Goal: Information Seeking & Learning: Learn about a topic

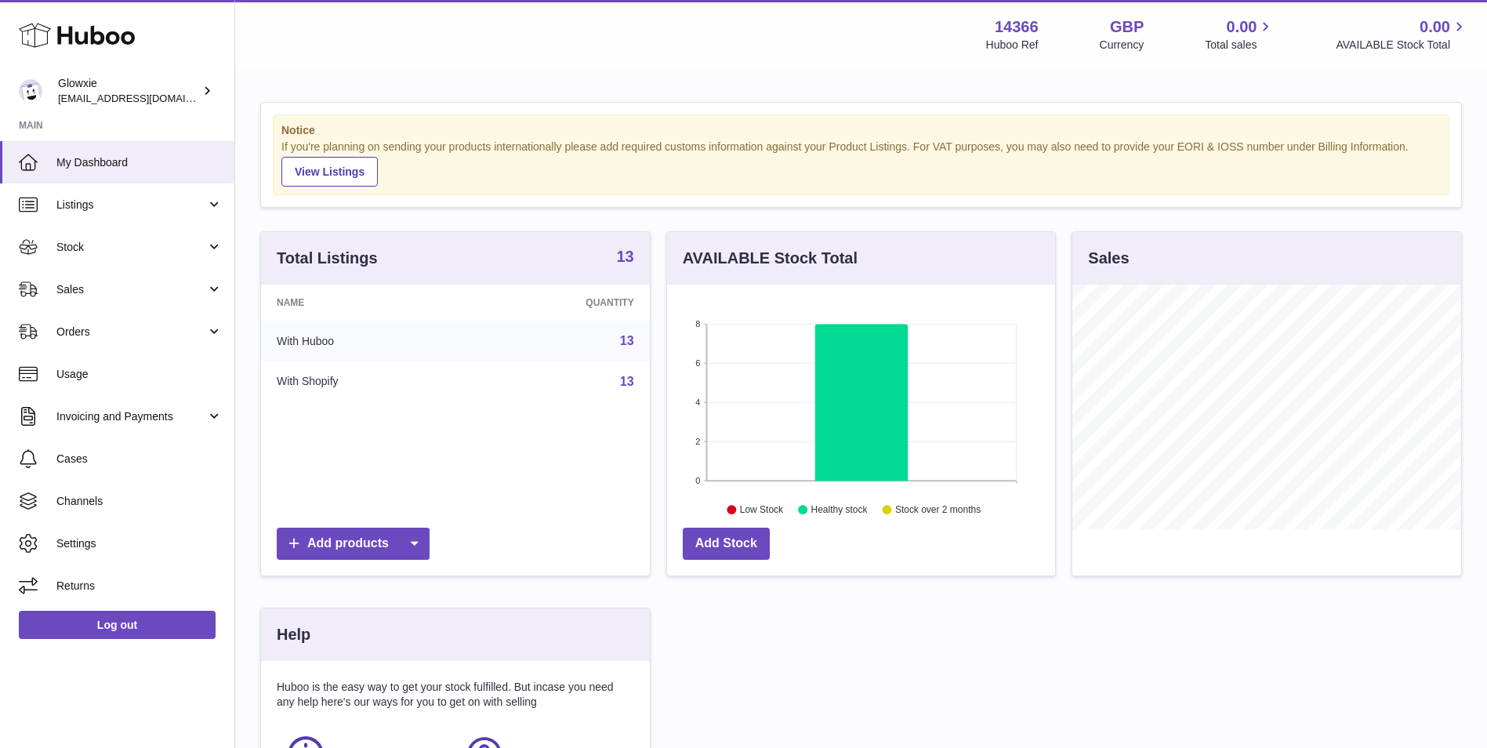
scroll to position [245, 388]
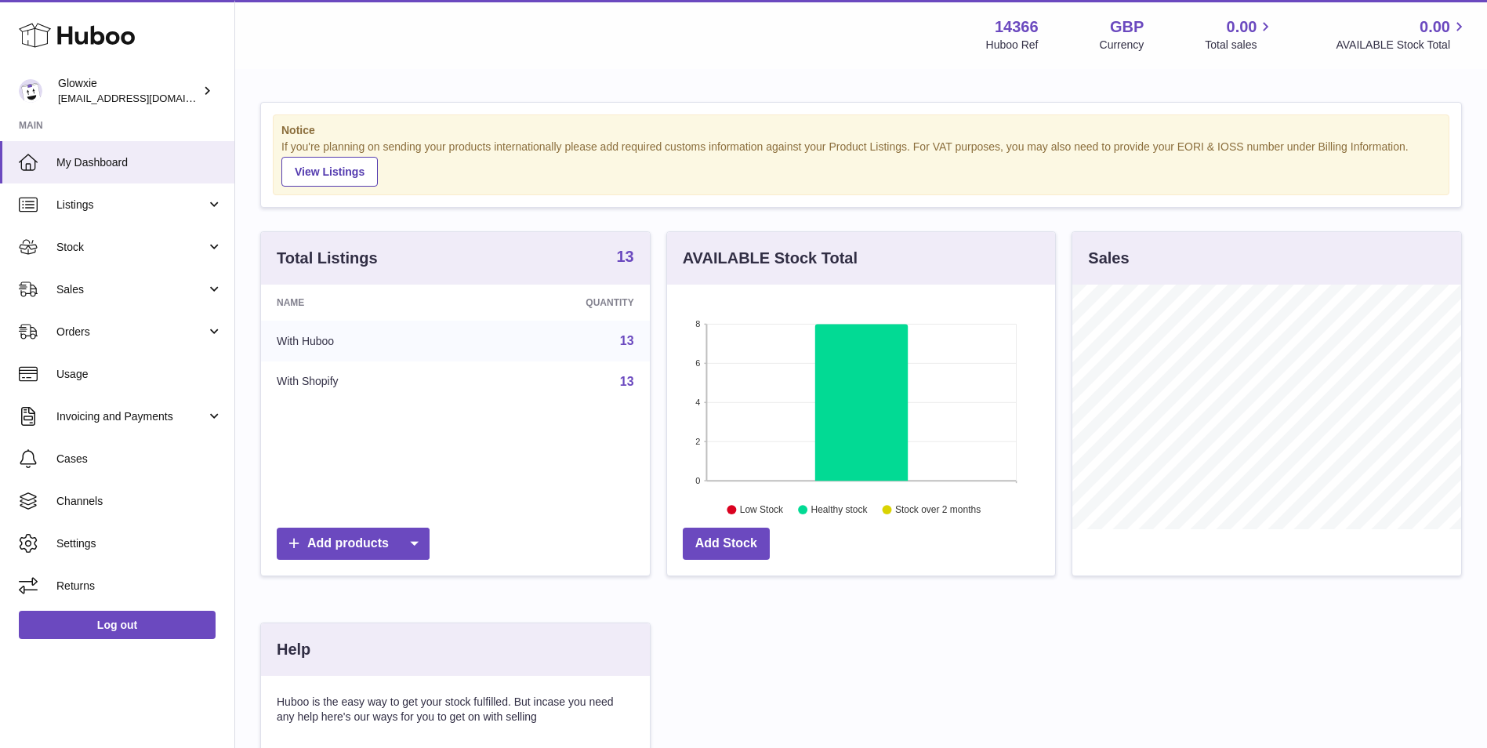
click at [616, 256] on strong "13" at bounding box center [624, 257] width 17 height 16
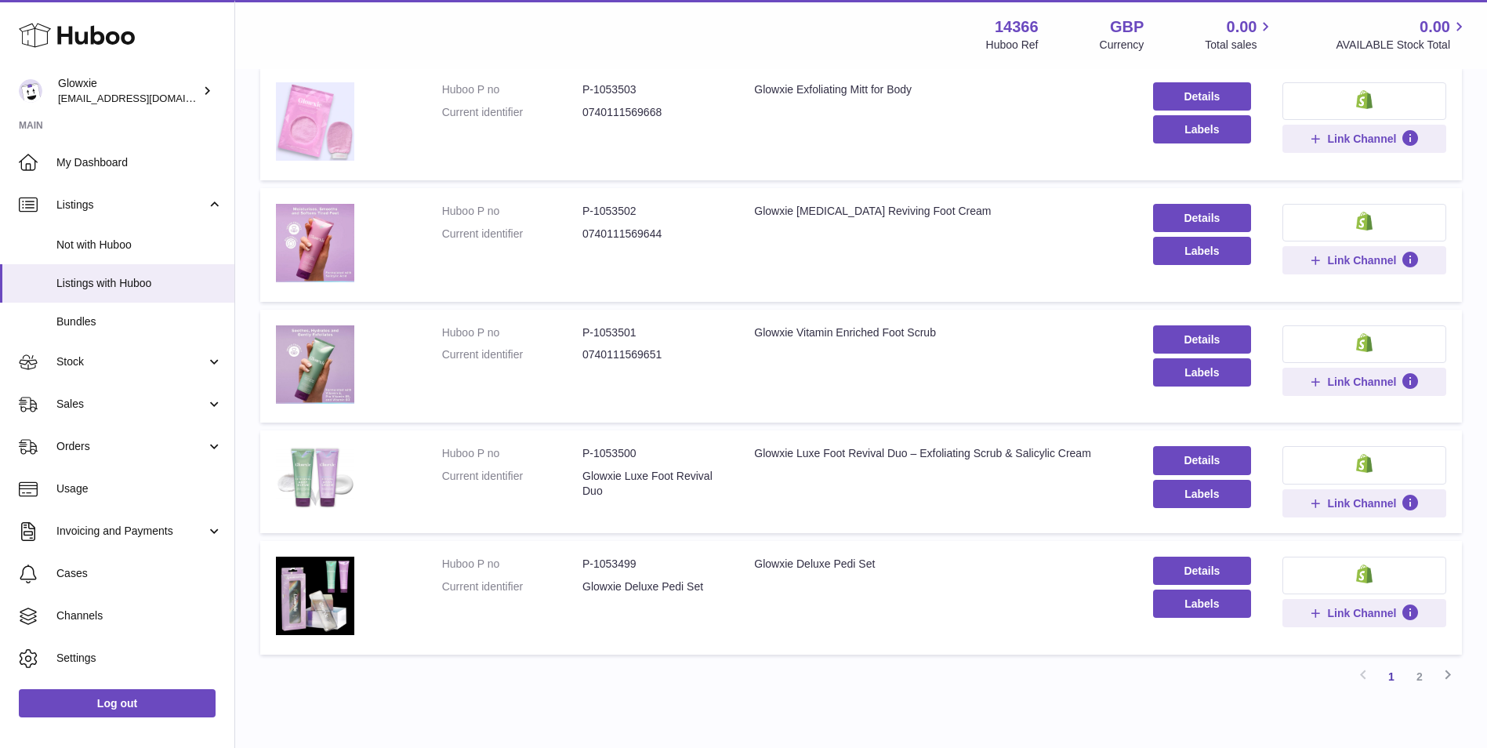
scroll to position [897, 0]
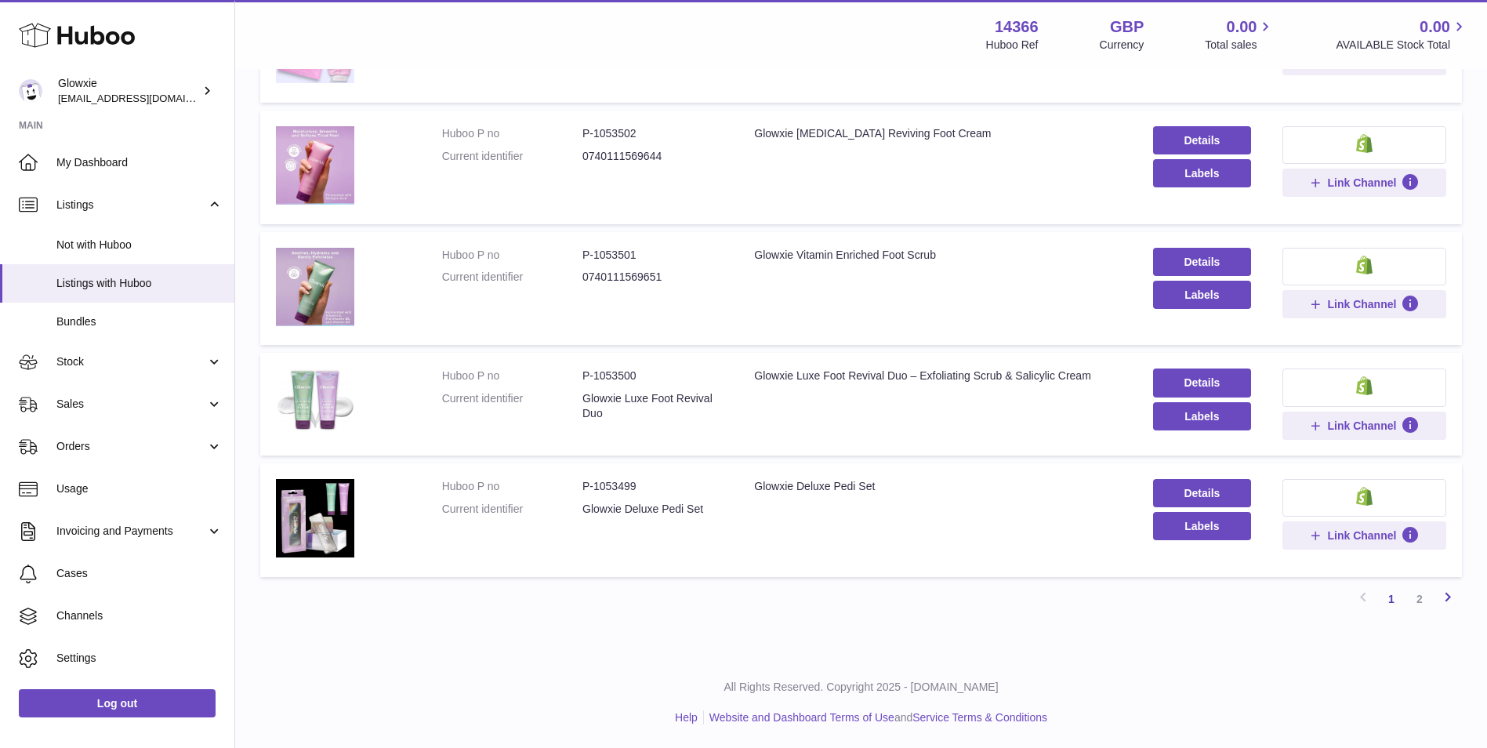
click at [1452, 592] on icon at bounding box center [1448, 597] width 19 height 20
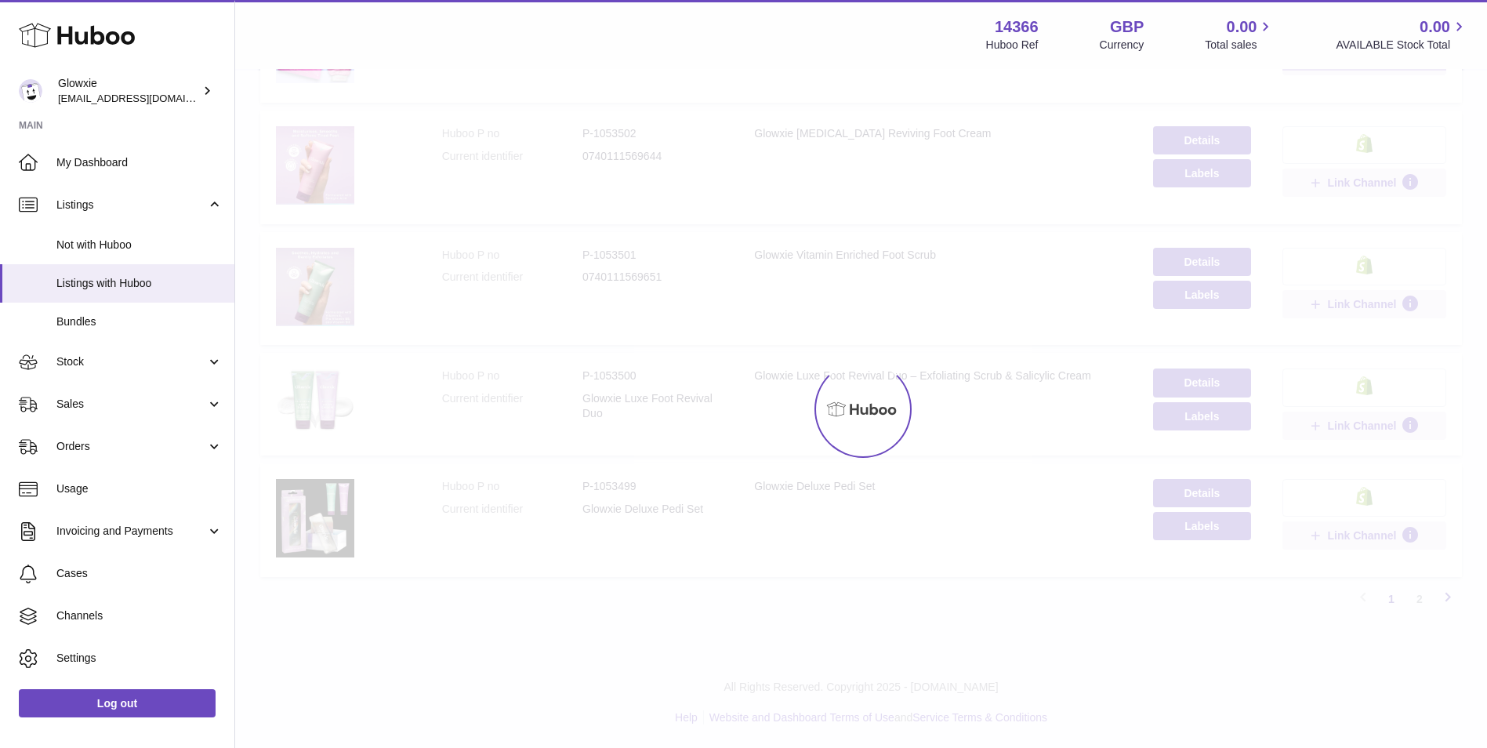
scroll to position [43, 0]
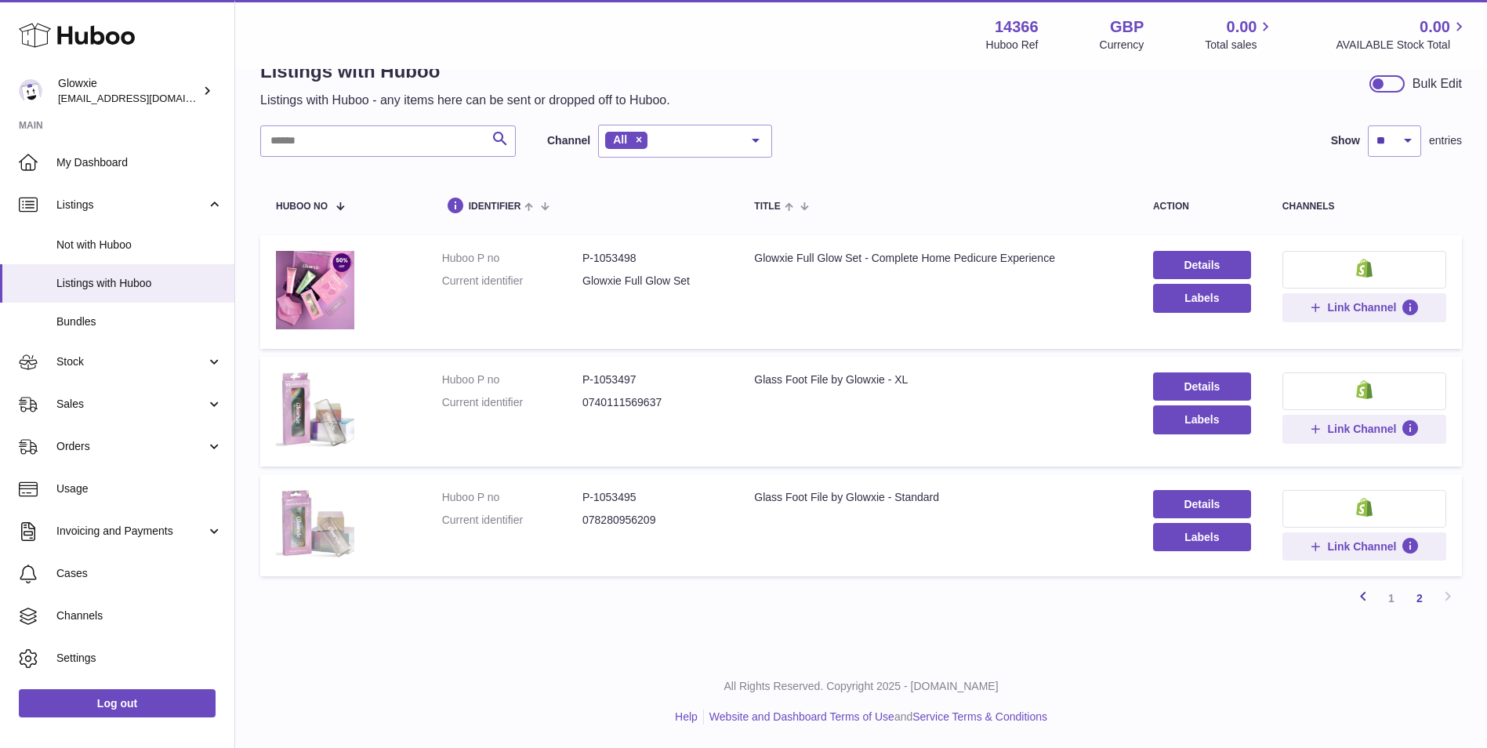
click at [1370, 598] on icon at bounding box center [1363, 597] width 19 height 20
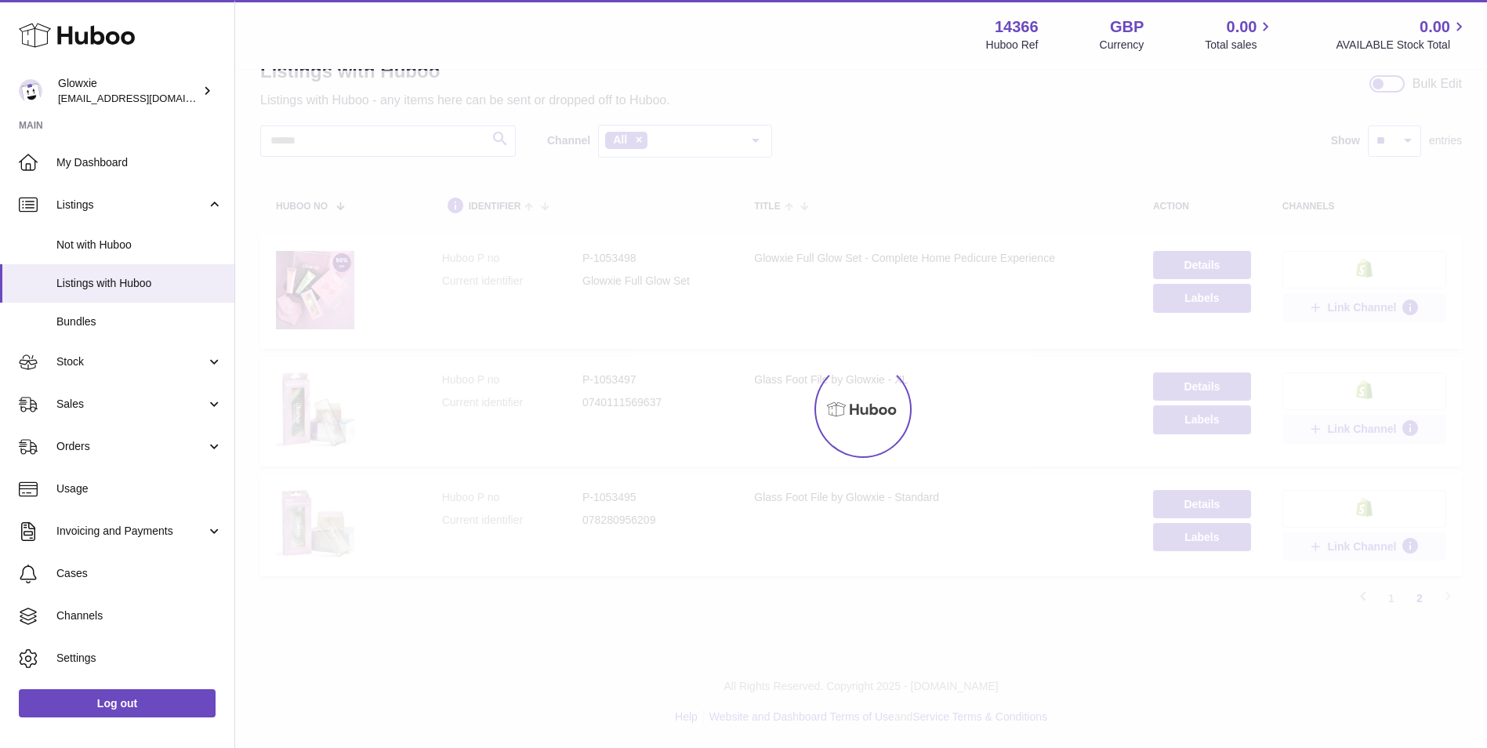
scroll to position [71, 0]
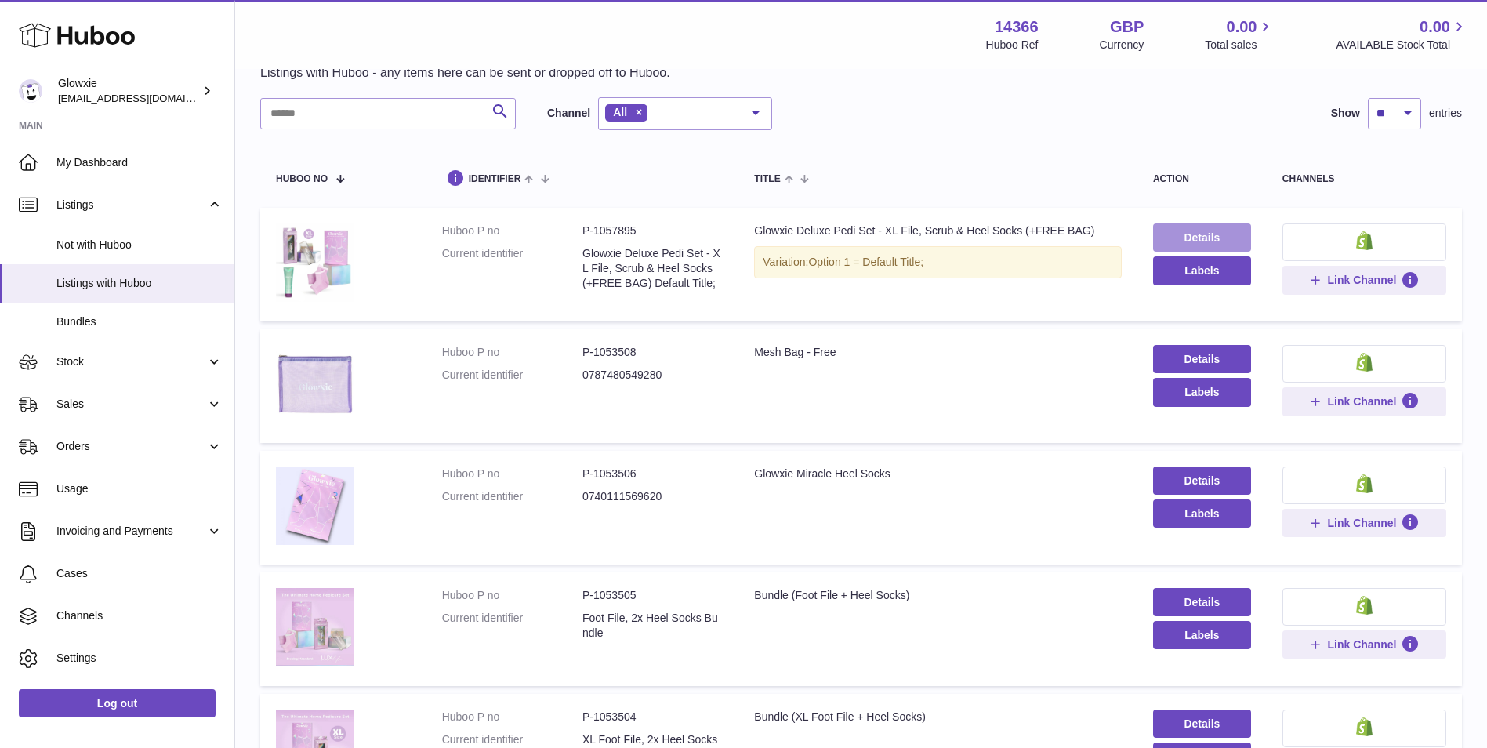
click at [1164, 231] on link "Details" at bounding box center [1202, 237] width 98 height 28
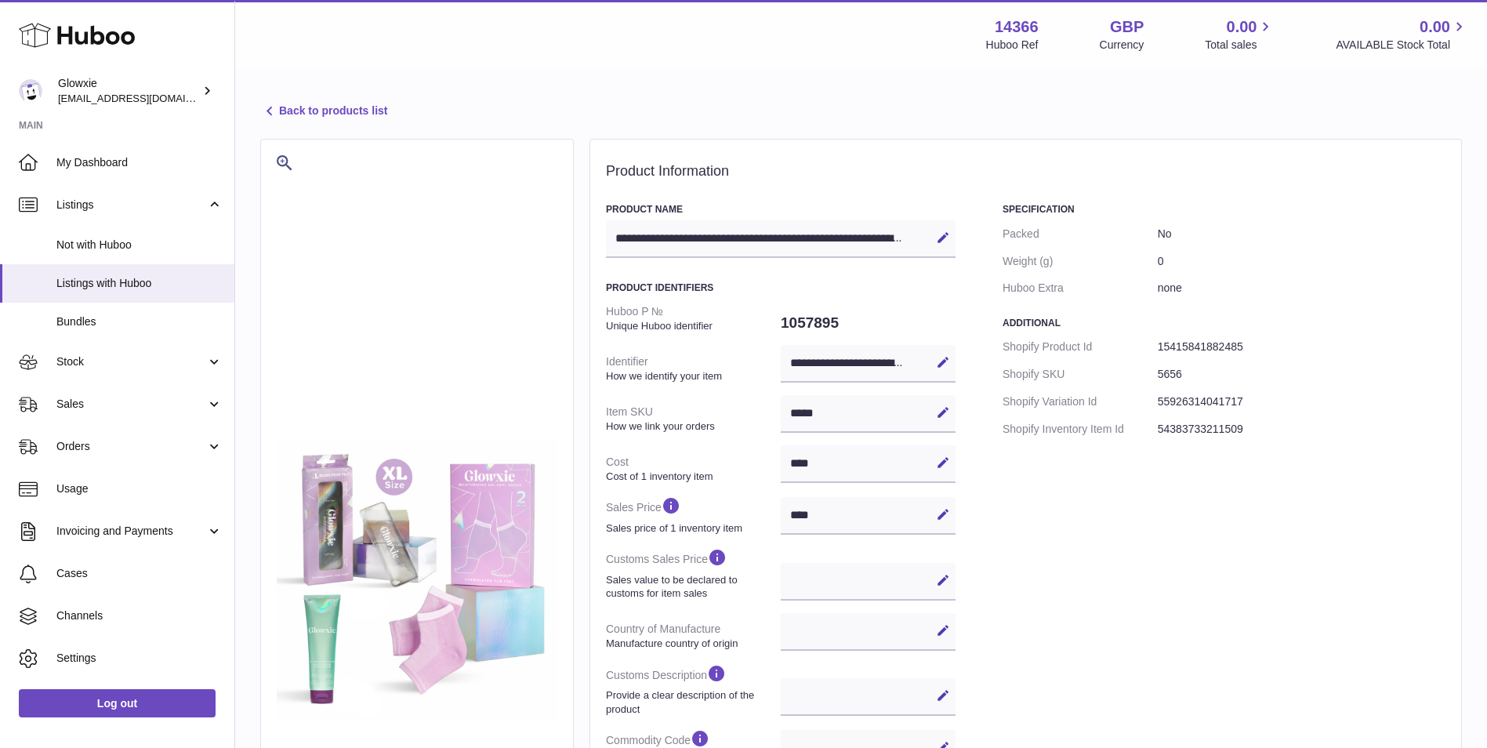
select select
select select "****"
click at [360, 115] on link "Back to products list" at bounding box center [323, 111] width 127 height 19
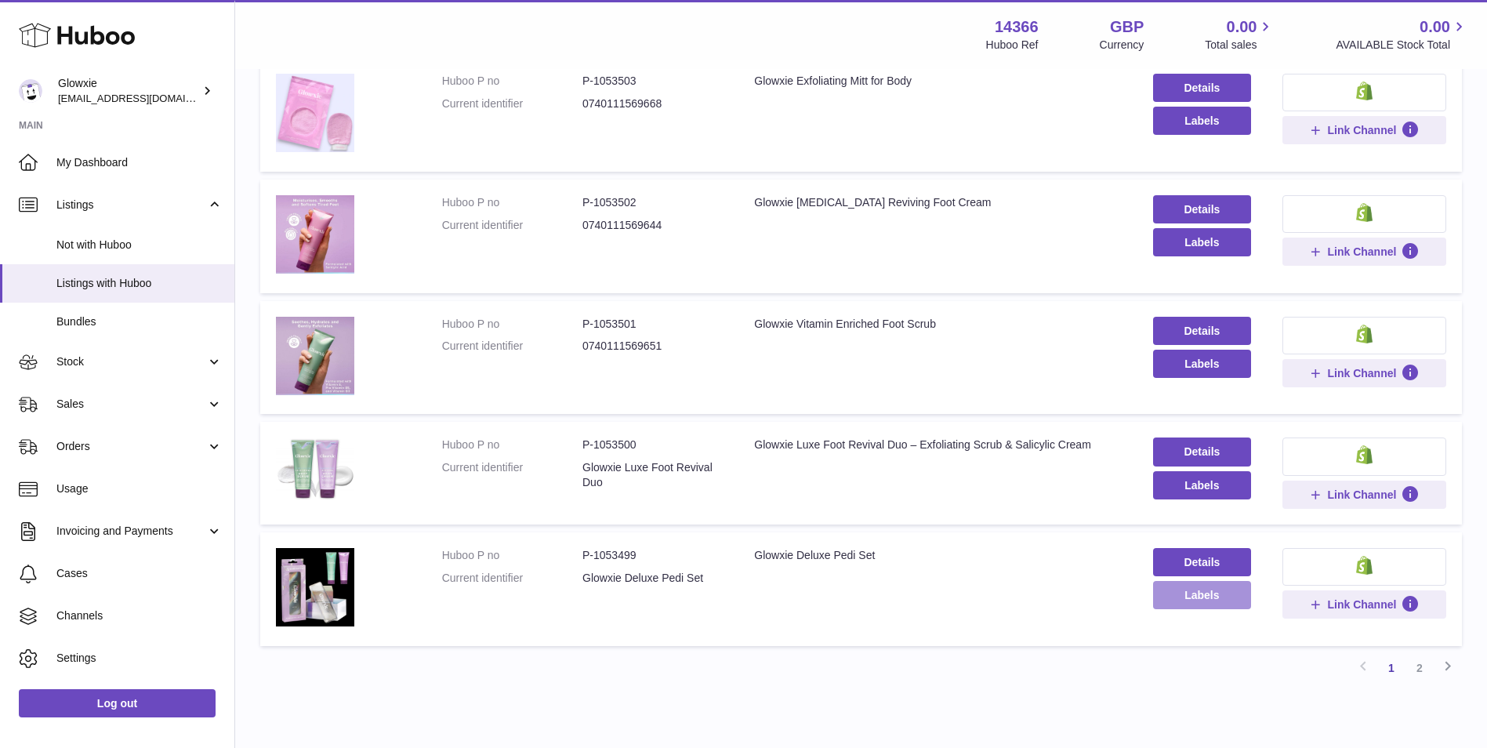
scroll to position [897, 0]
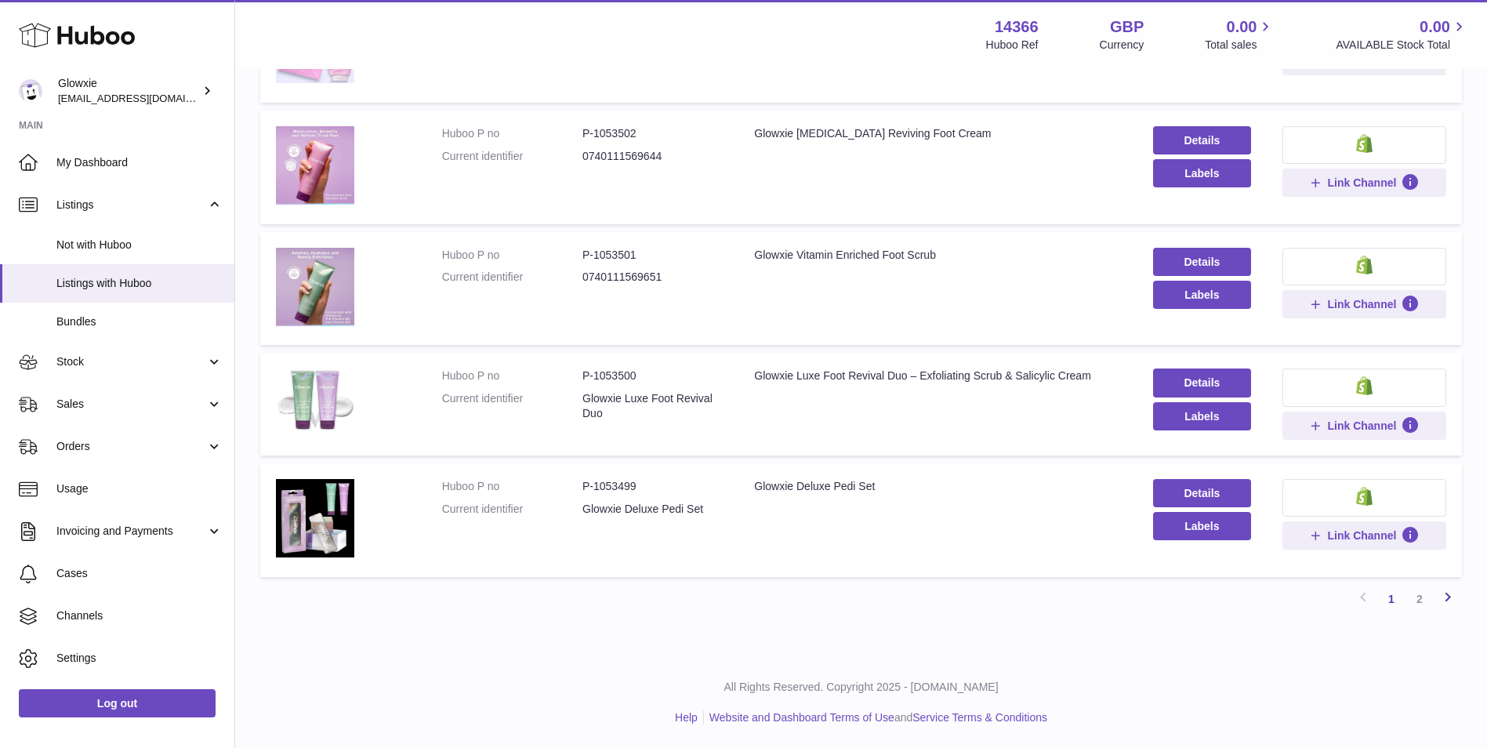
click at [1453, 597] on icon at bounding box center [1448, 597] width 19 height 20
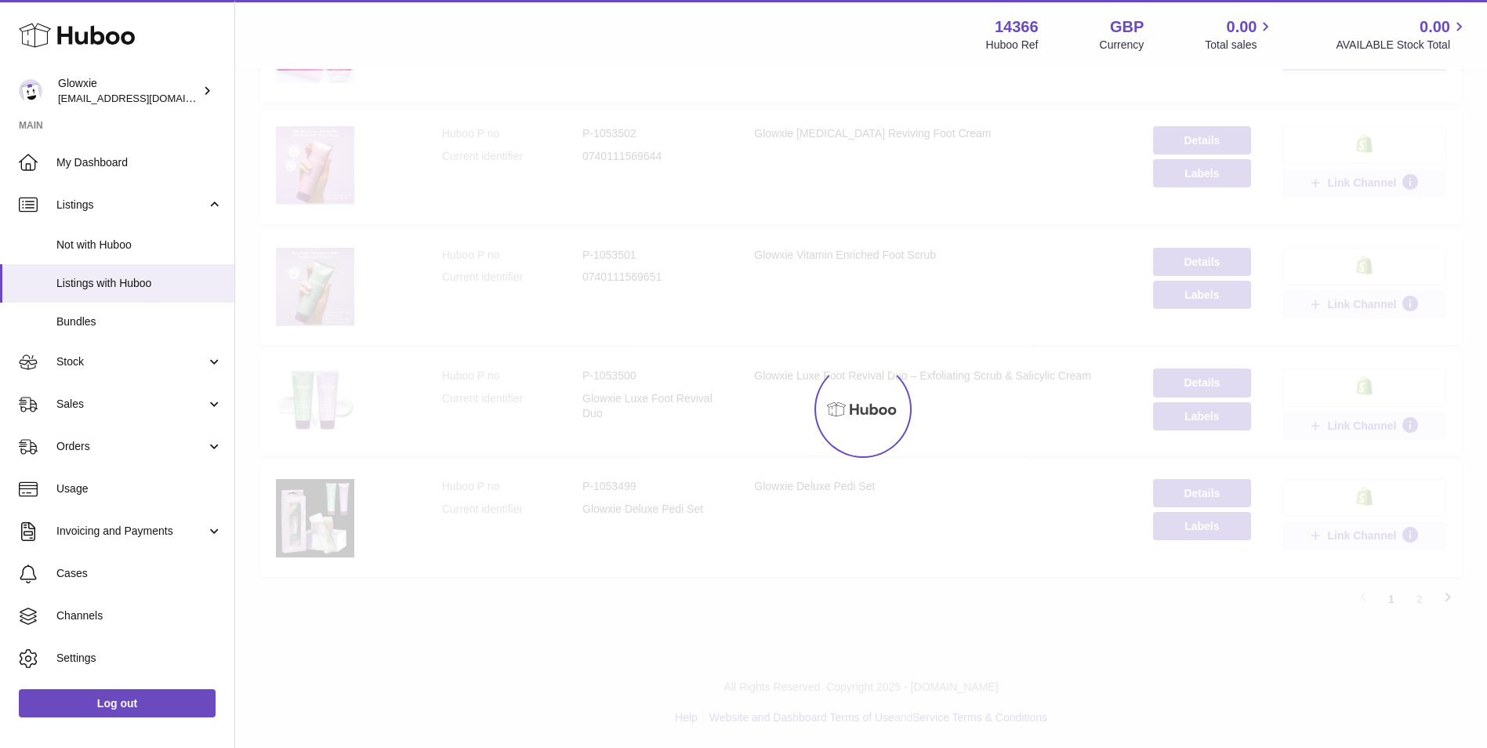
scroll to position [43, 0]
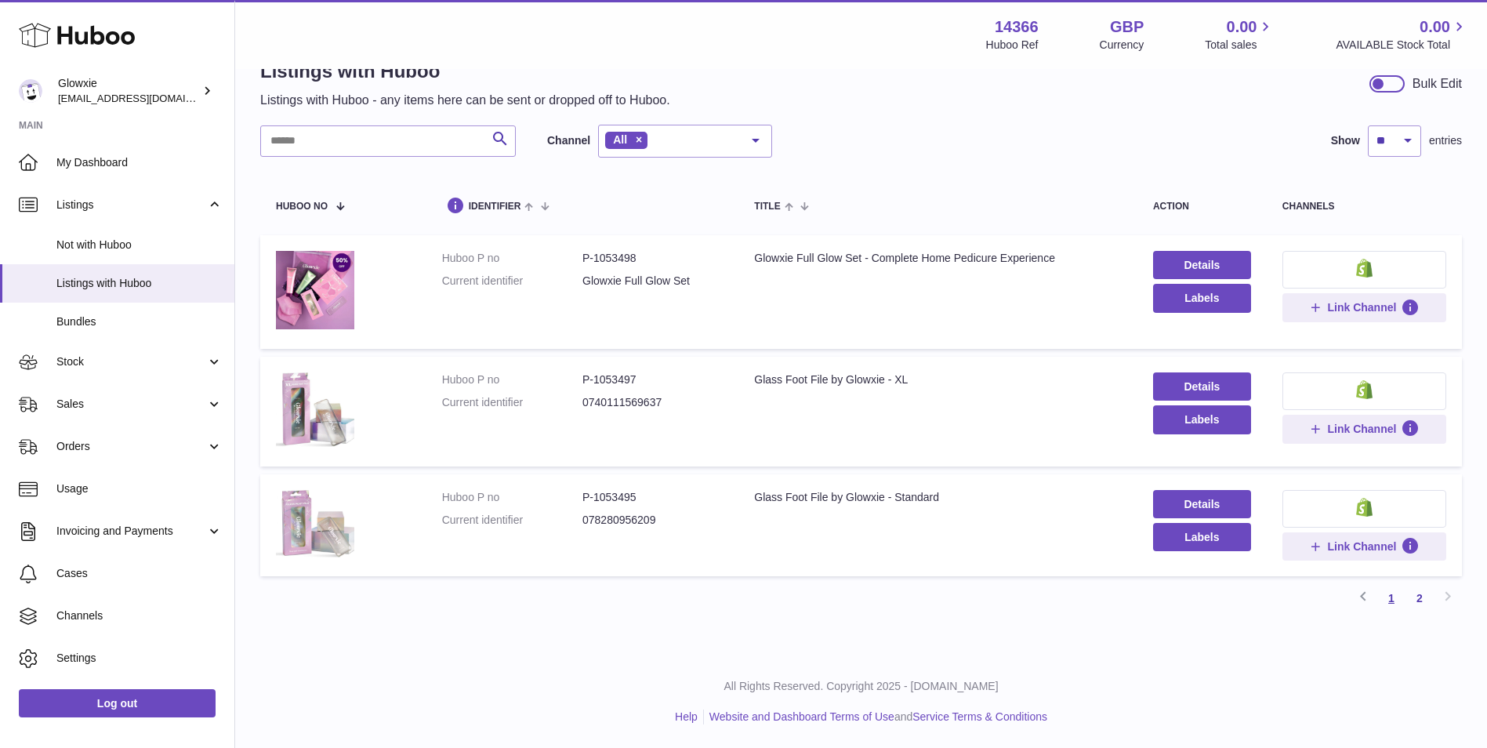
click at [1389, 601] on link "1" at bounding box center [1392, 598] width 28 height 28
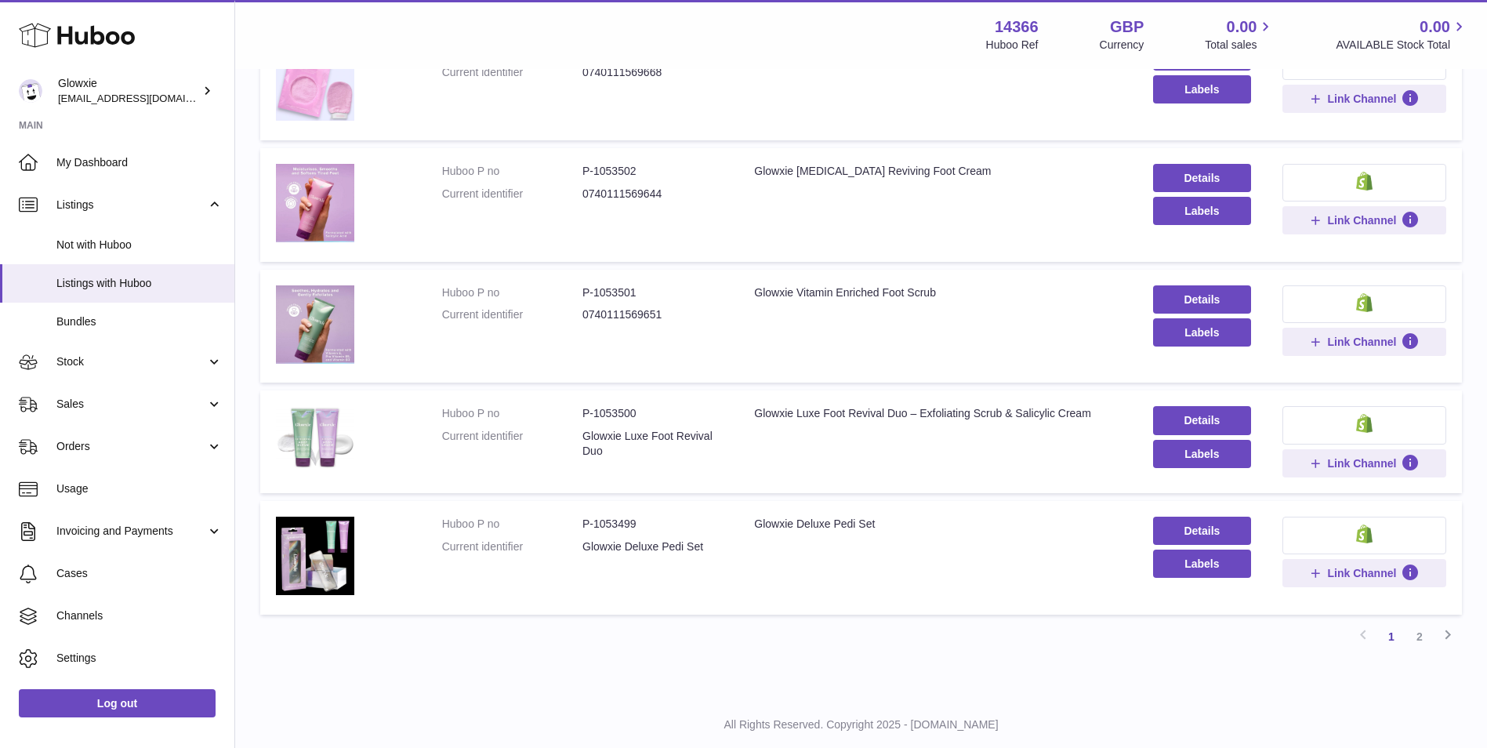
scroll to position [897, 0]
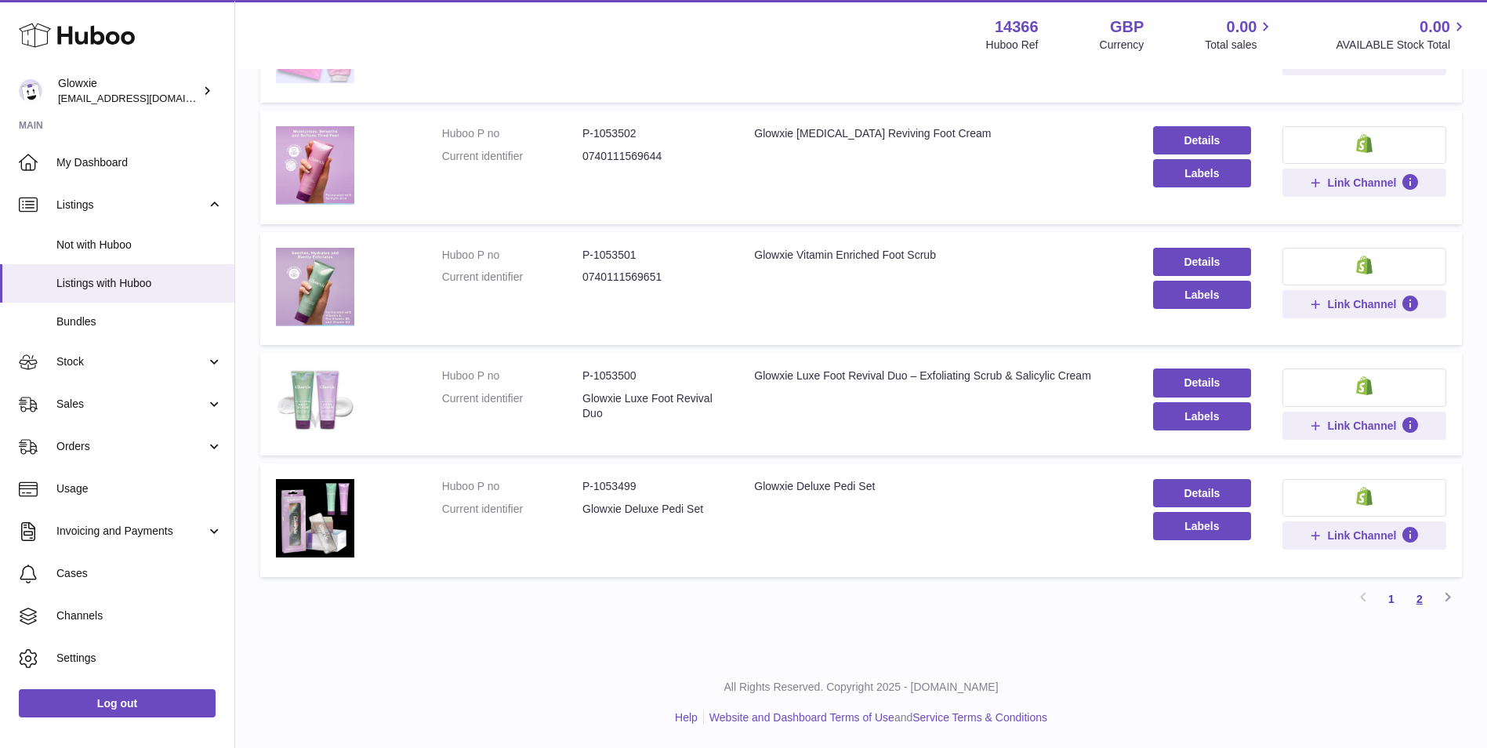
click at [1420, 604] on link "2" at bounding box center [1420, 599] width 28 height 28
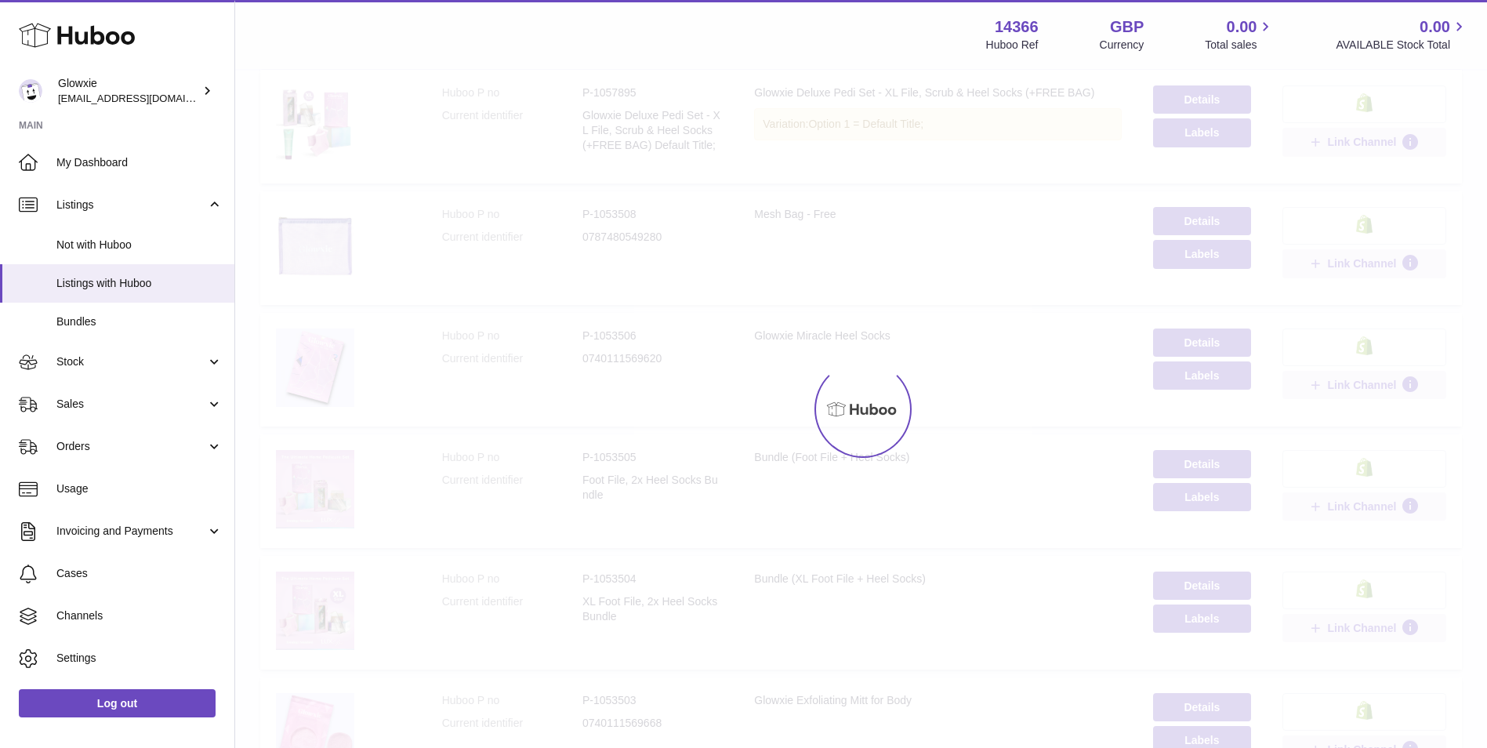
scroll to position [43, 0]
